Goal: Navigation & Orientation: Go to known website

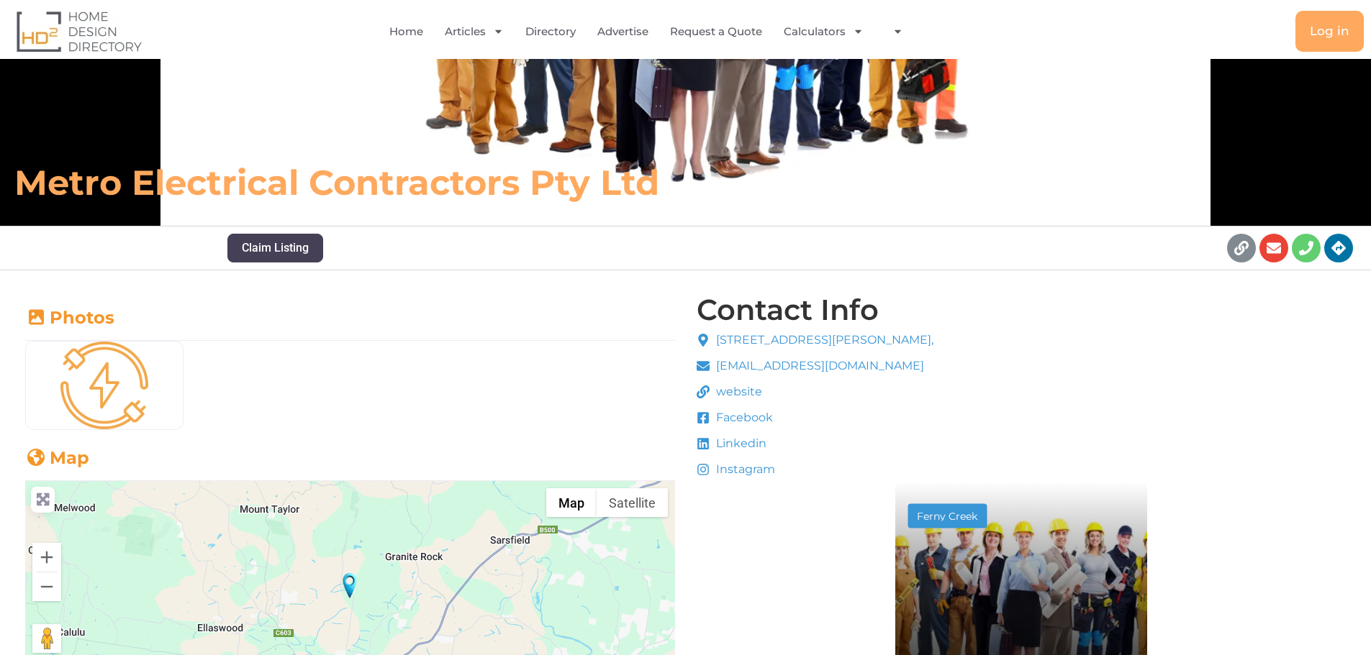
scroll to position [288, 0]
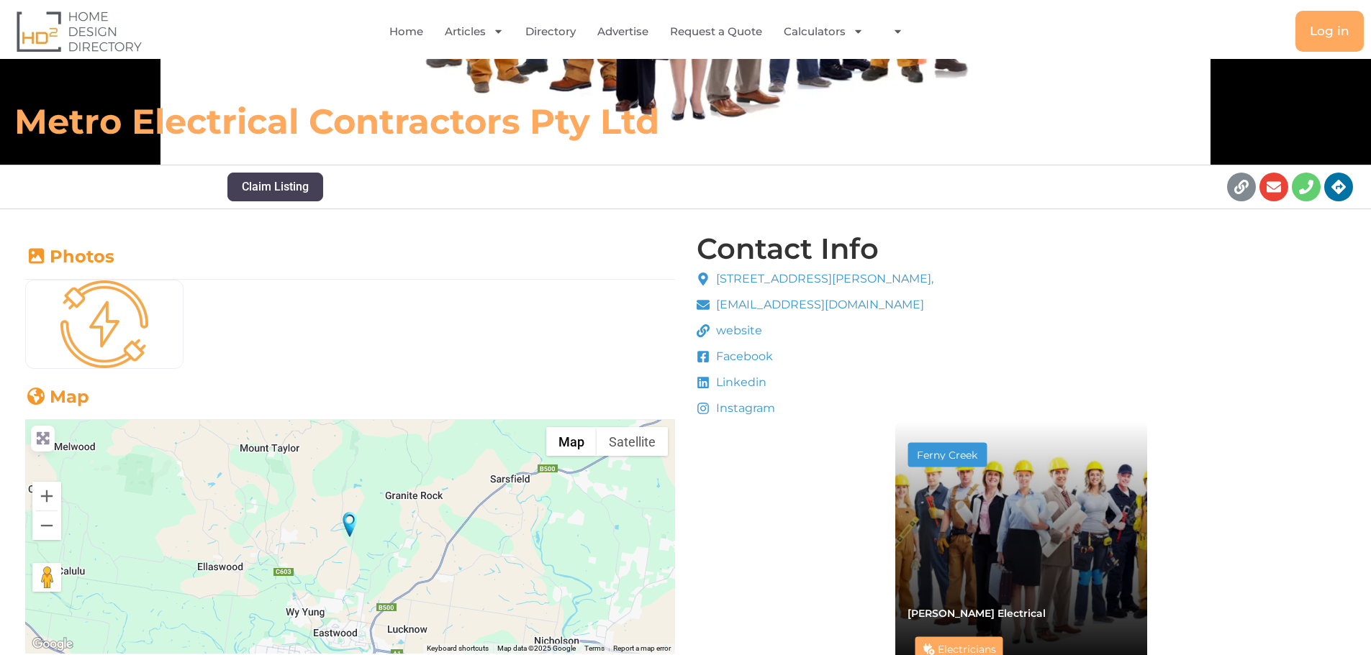
click at [738, 328] on span "website" at bounding box center [737, 330] width 50 height 17
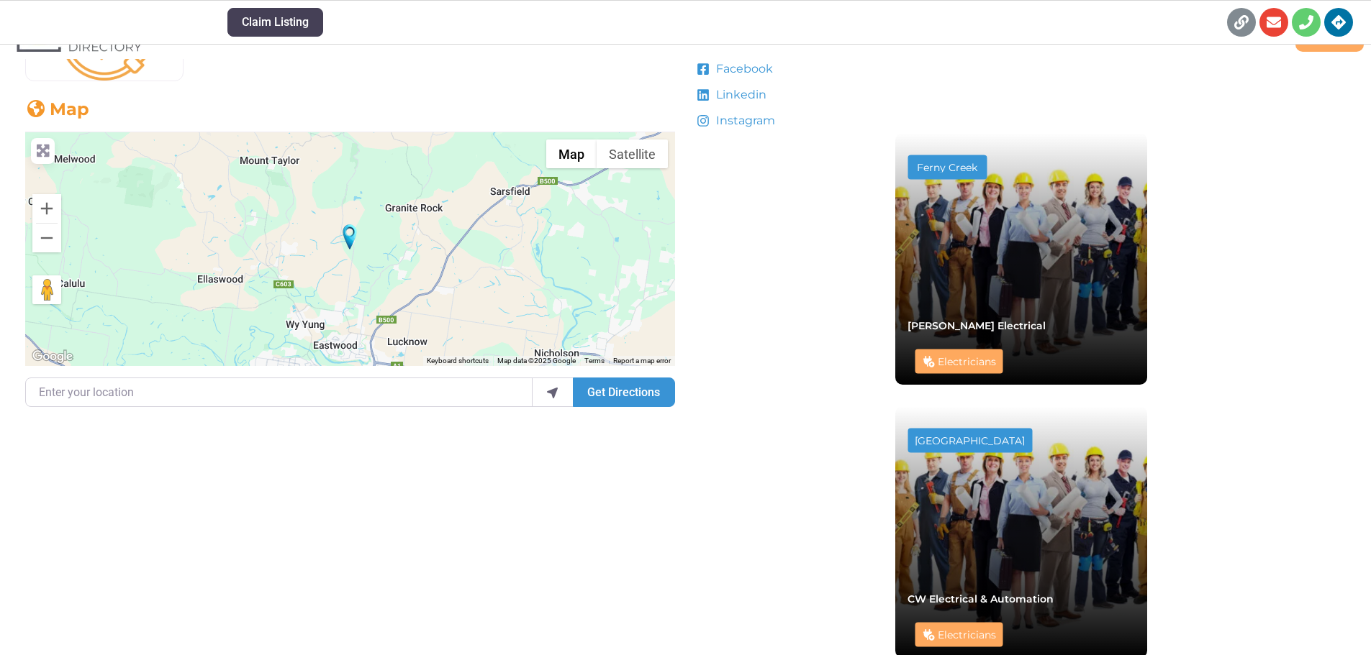
scroll to position [504, 0]
